Goal: Register for event/course

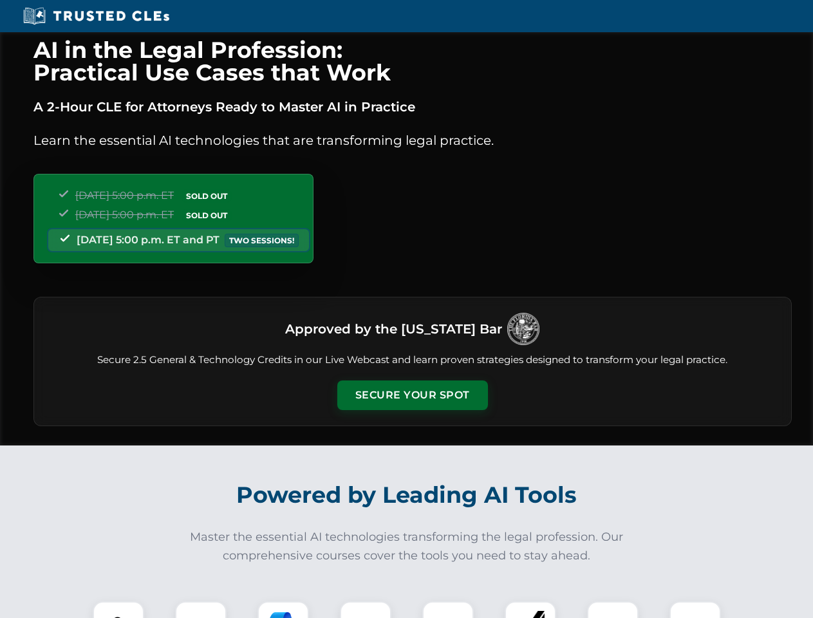
click at [412, 395] on button "Secure Your Spot" at bounding box center [412, 396] width 151 height 30
click at [118, 610] on img at bounding box center [118, 626] width 37 height 37
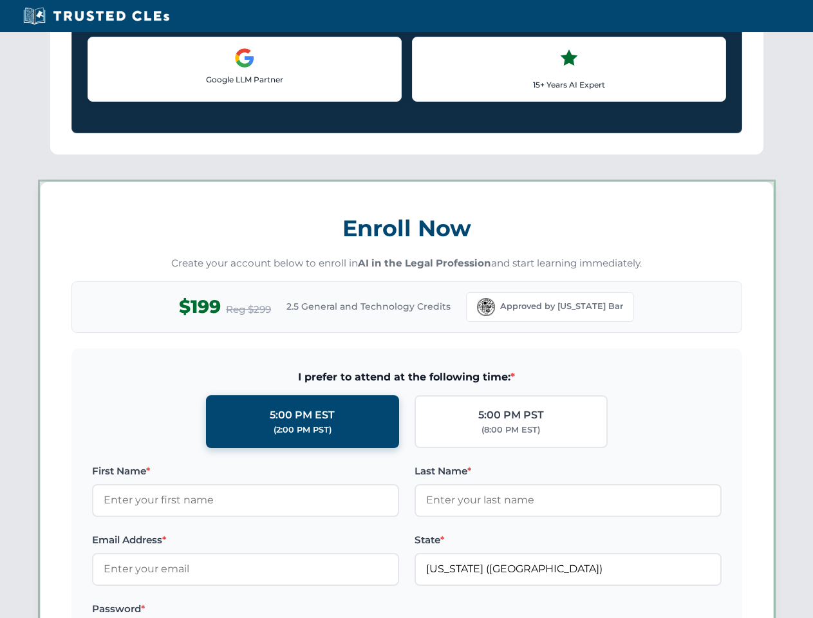
click at [283, 610] on label "Password *" at bounding box center [245, 608] width 307 height 15
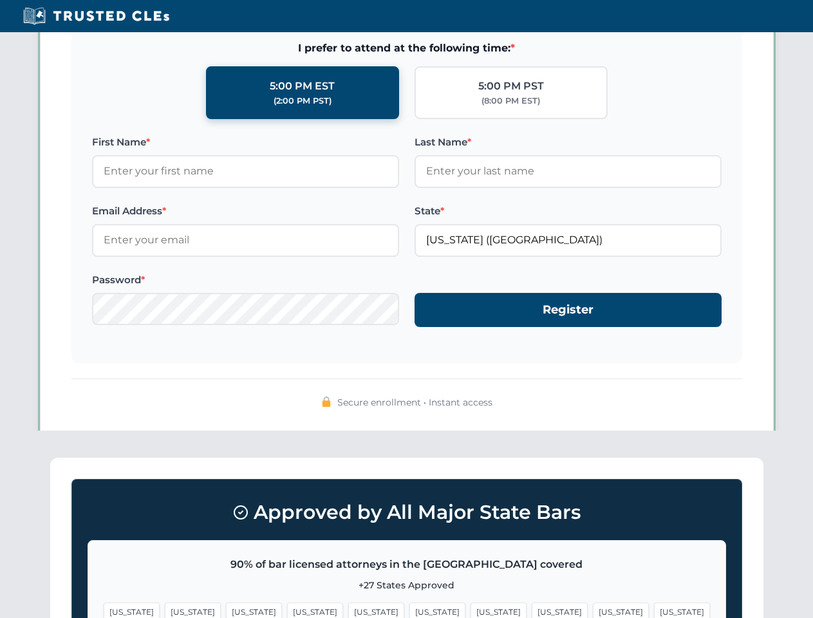
click at [593, 610] on span "[US_STATE]" at bounding box center [621, 612] width 56 height 19
